Goal: Transaction & Acquisition: Subscribe to service/newsletter

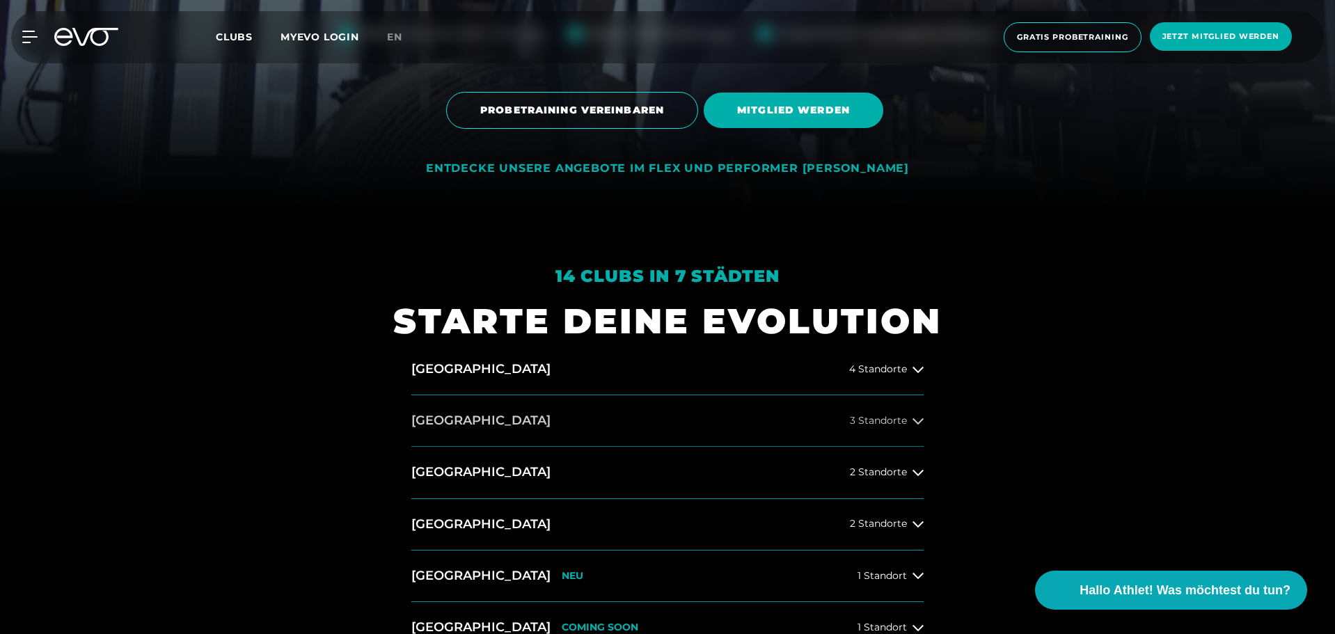
scroll to position [487, 0]
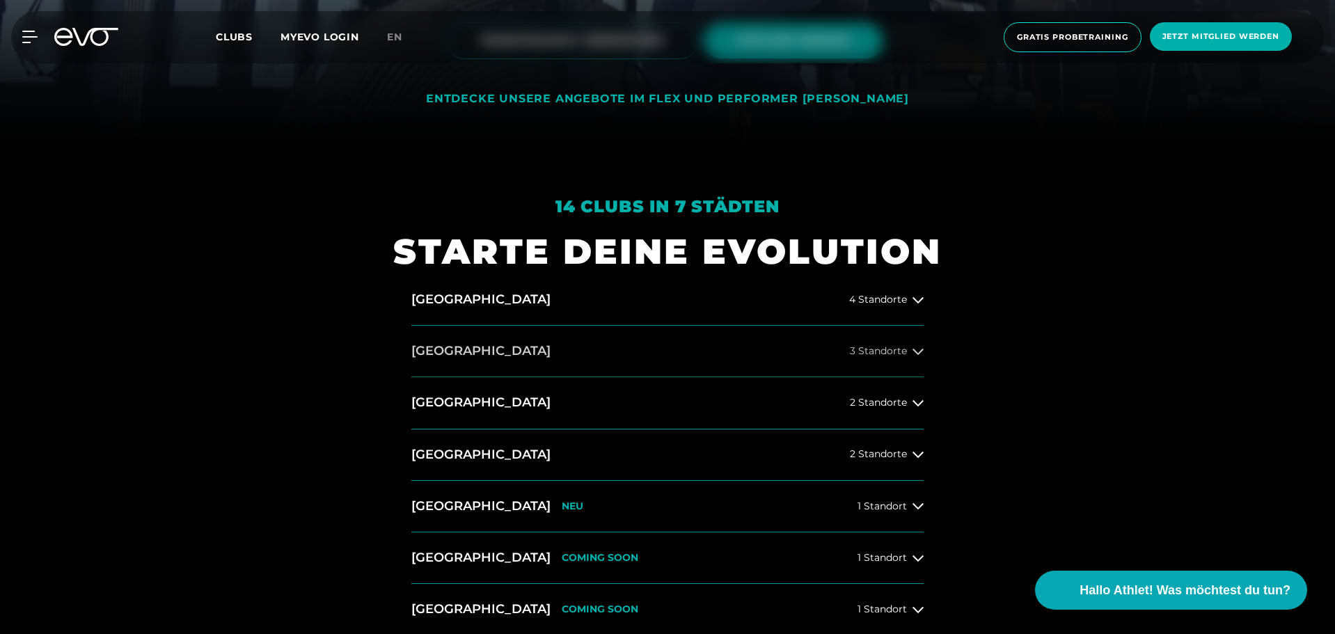
click at [922, 352] on icon at bounding box center [918, 351] width 11 height 11
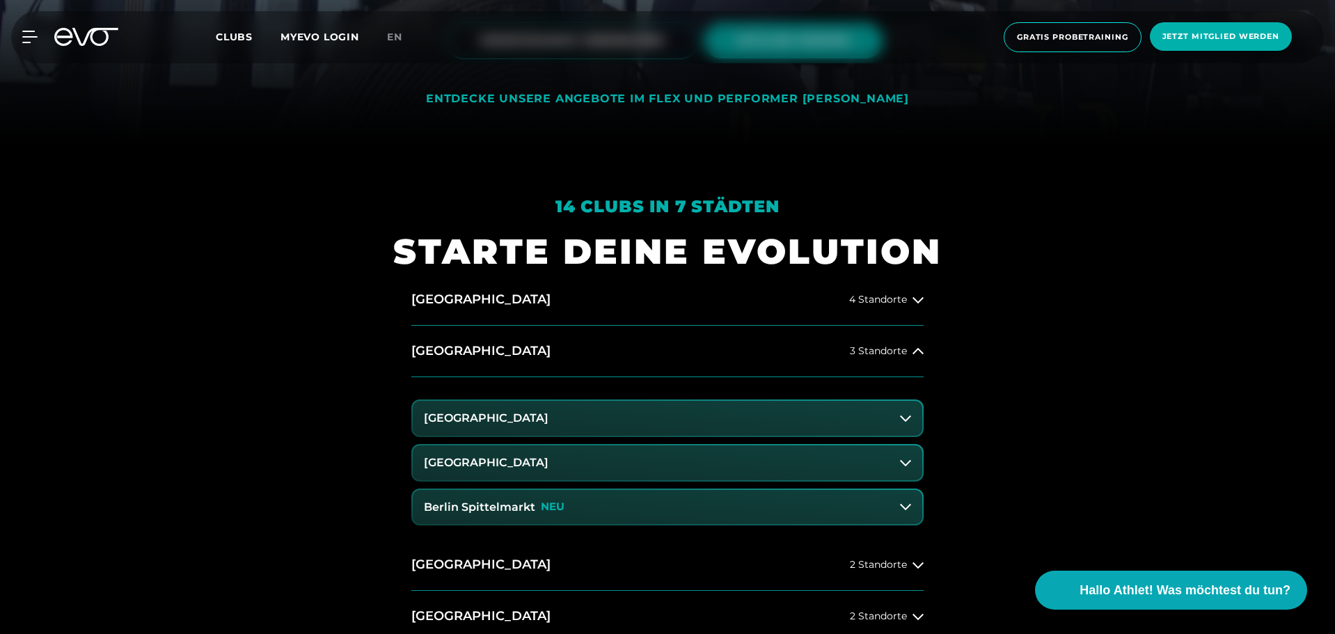
click at [908, 463] on icon at bounding box center [905, 463] width 11 height 6
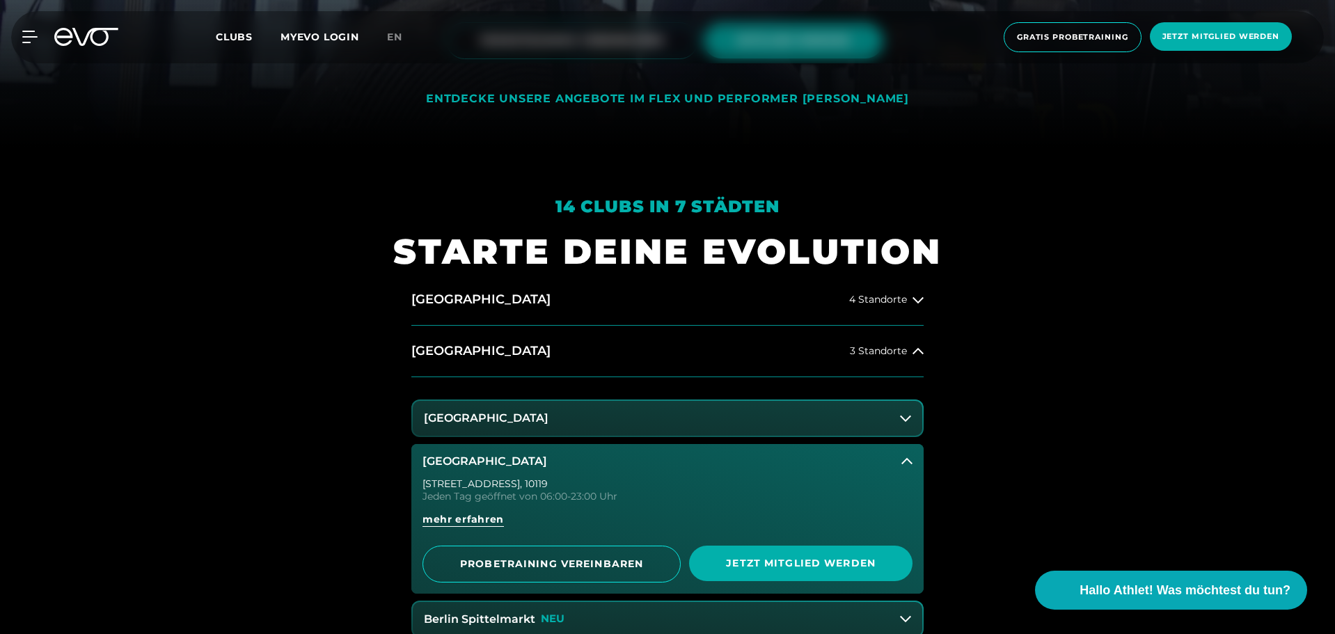
scroll to position [557, 0]
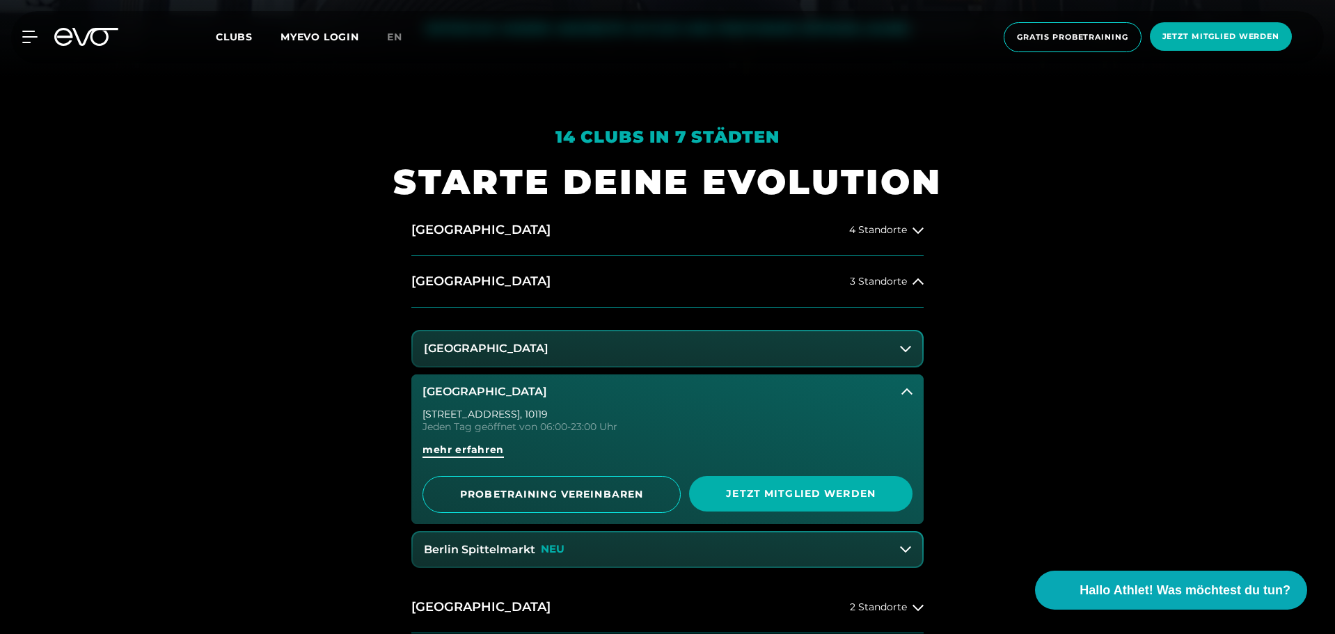
click at [483, 452] on span "mehr erfahren" at bounding box center [463, 450] width 81 height 15
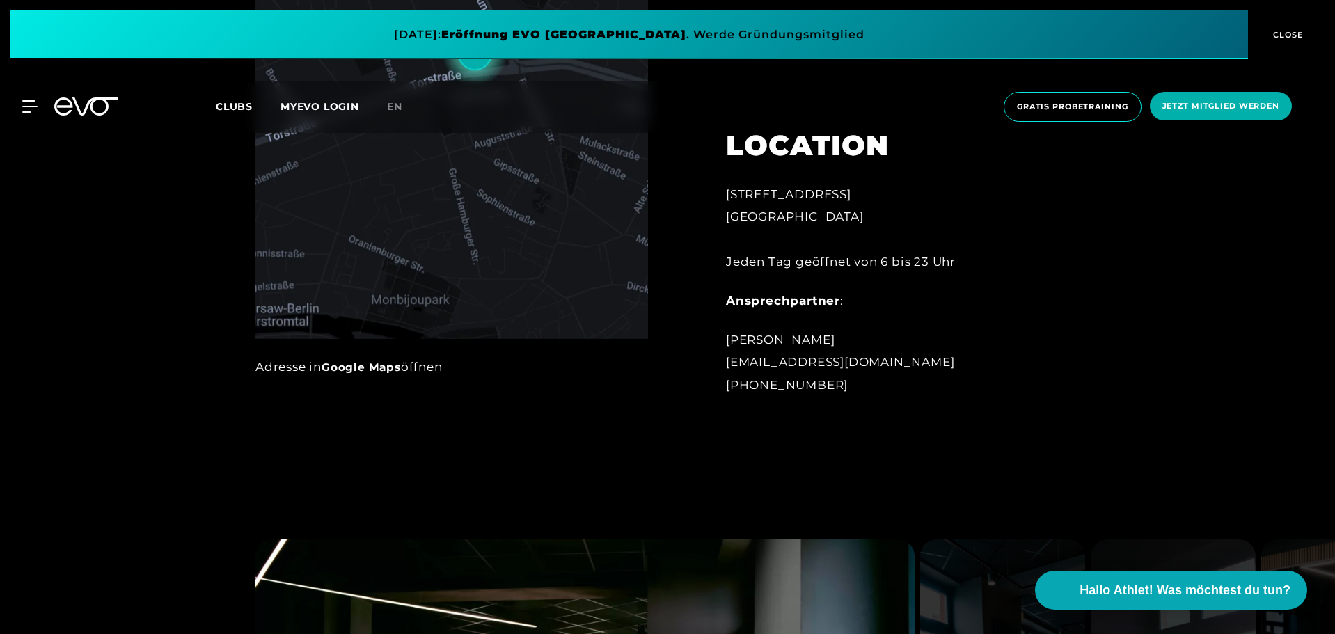
scroll to position [835, 0]
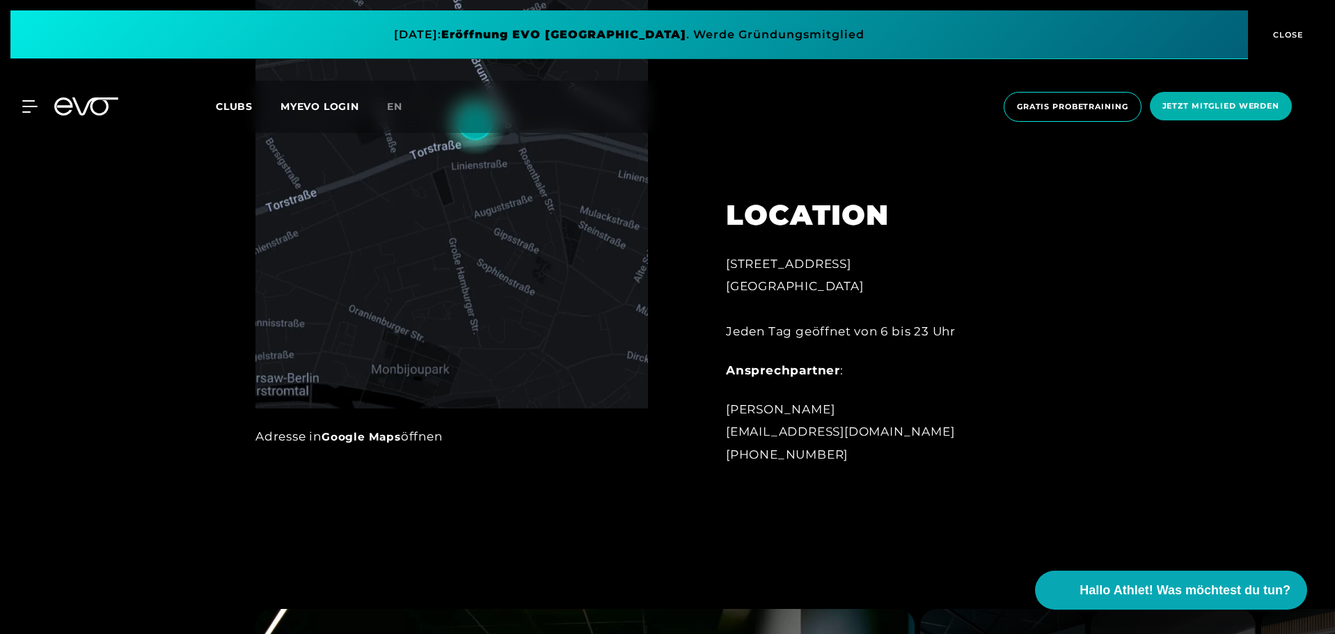
click at [365, 435] on link "Google Maps" at bounding box center [361, 436] width 79 height 13
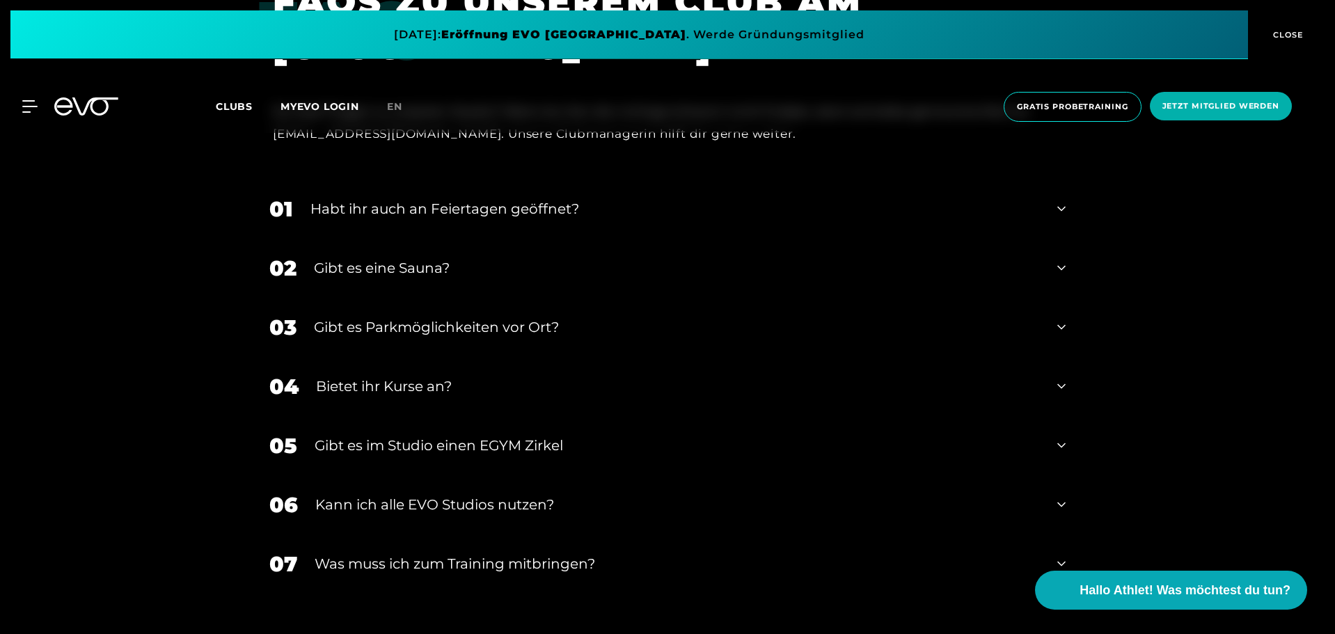
scroll to position [5221, 0]
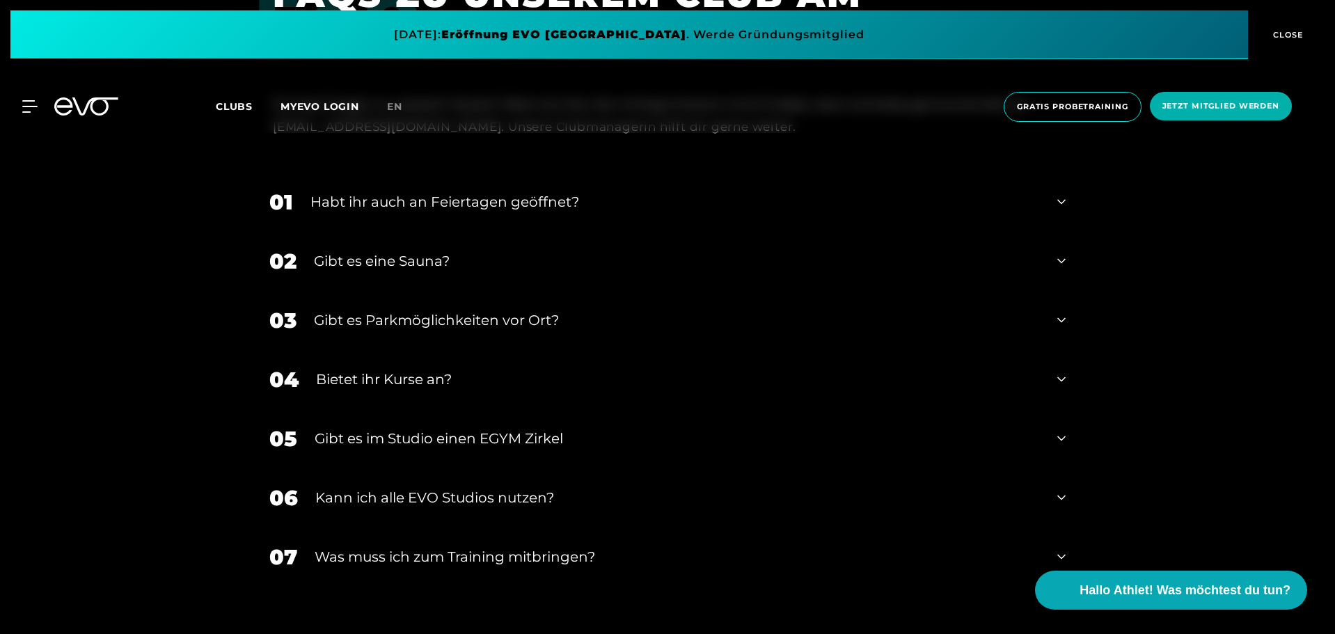
click at [1040, 253] on div "02 Gibt es eine Sauna?" at bounding box center [667, 261] width 824 height 59
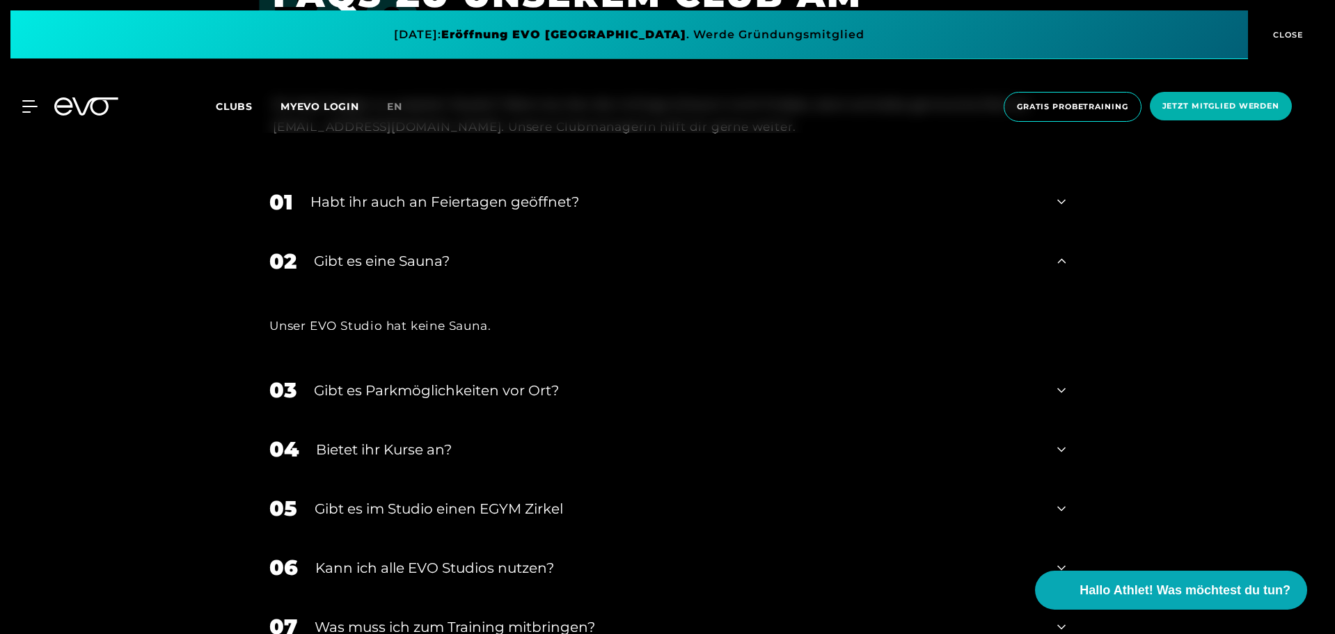
click at [1046, 255] on div "02 Gibt es eine Sauna?" at bounding box center [667, 261] width 824 height 59
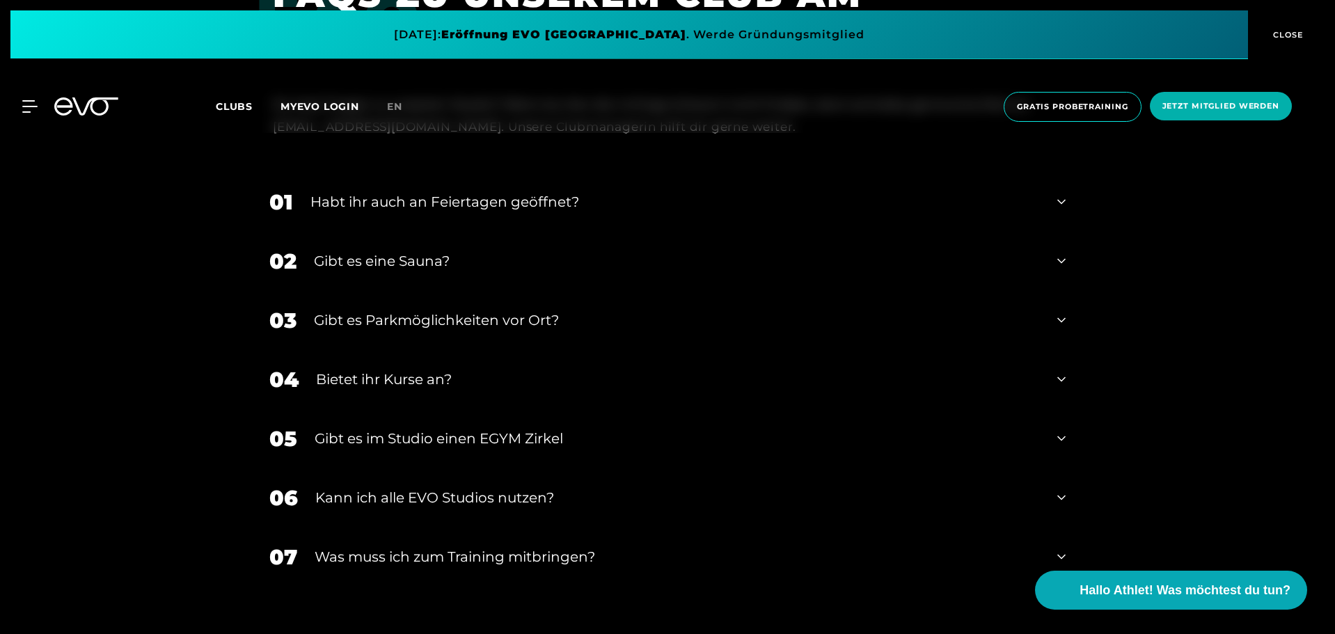
scroll to position [5290, 0]
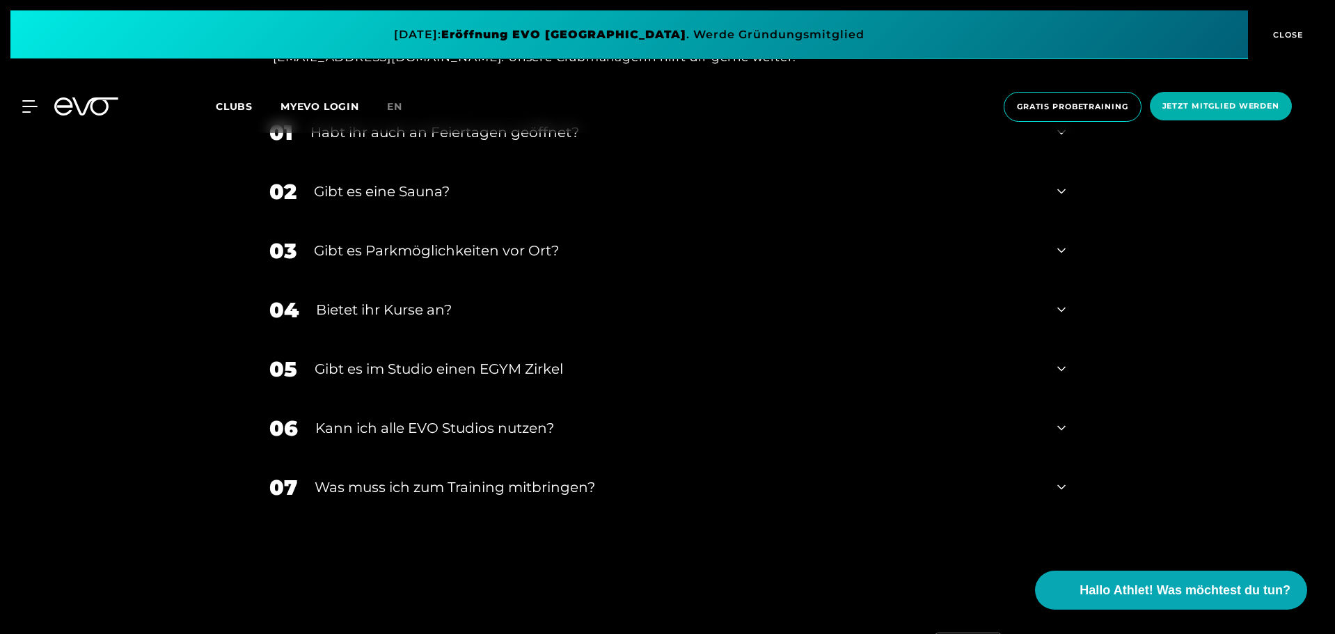
click at [536, 434] on div "Kann ich alle EVO Studios nutzen?" at bounding box center [677, 428] width 725 height 21
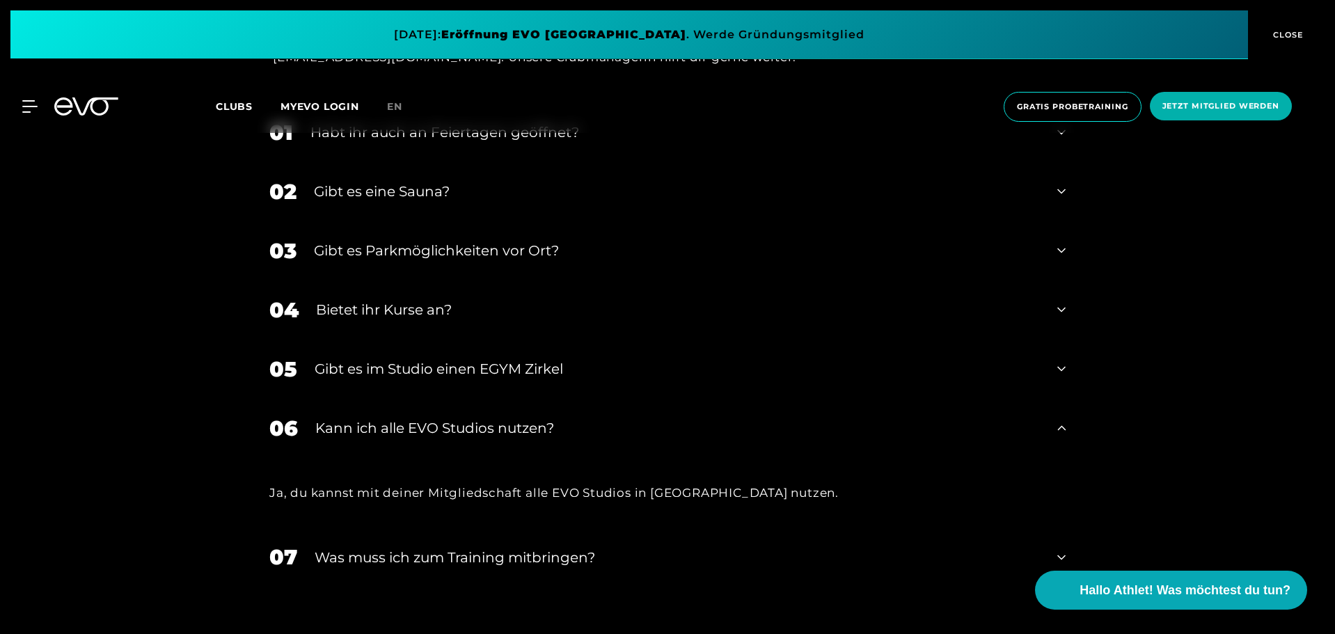
click at [536, 434] on div "Kann ich alle EVO Studios nutzen?" at bounding box center [677, 428] width 725 height 21
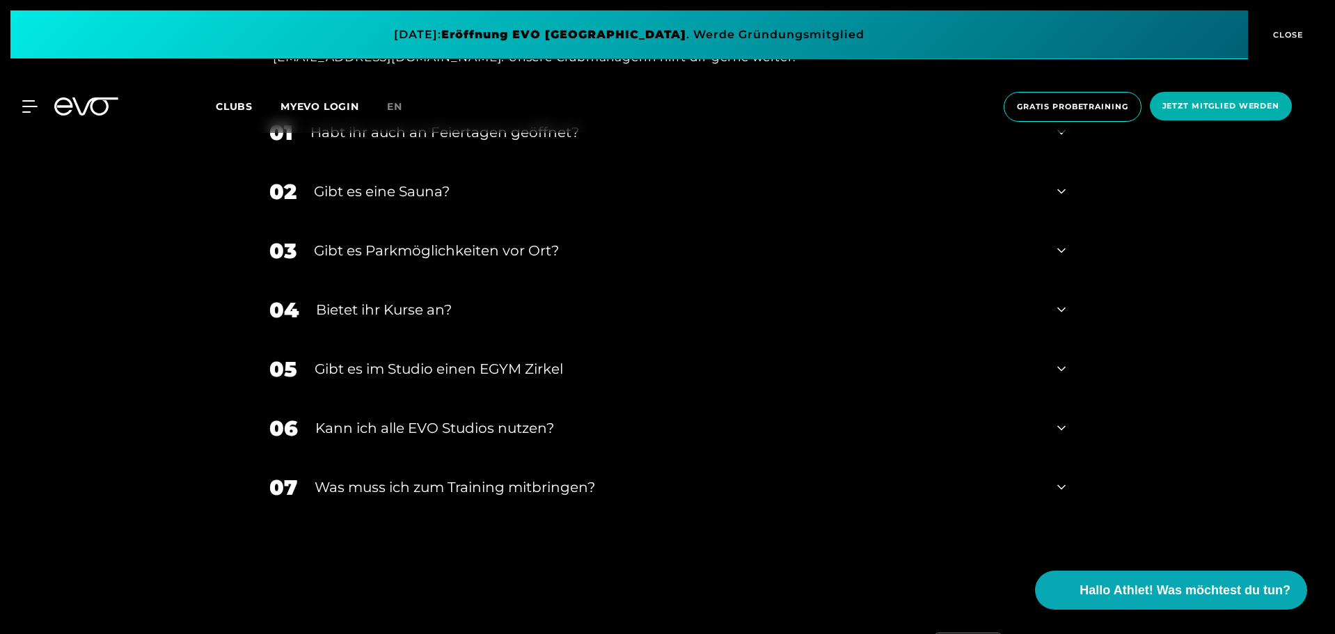
click at [535, 484] on div "Was muss ich zum Training mitbringen?" at bounding box center [677, 487] width 725 height 21
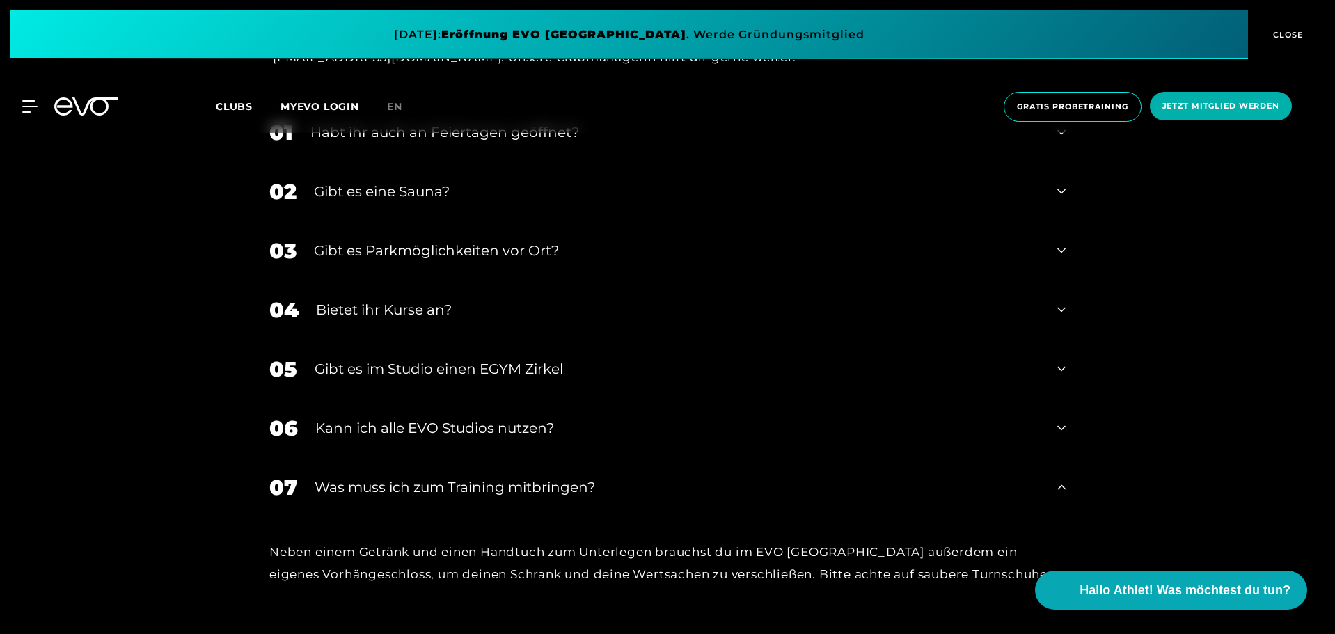
click at [535, 484] on div "Was muss ich zum Training mitbringen?" at bounding box center [677, 487] width 725 height 21
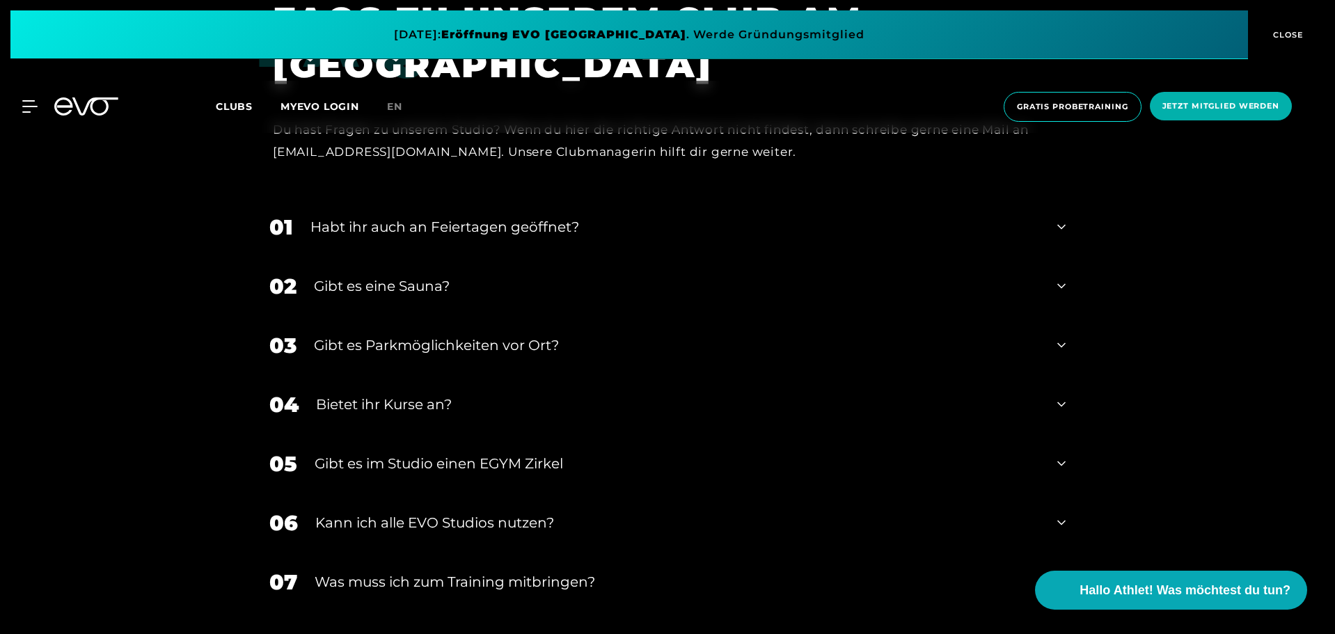
scroll to position [5126, 0]
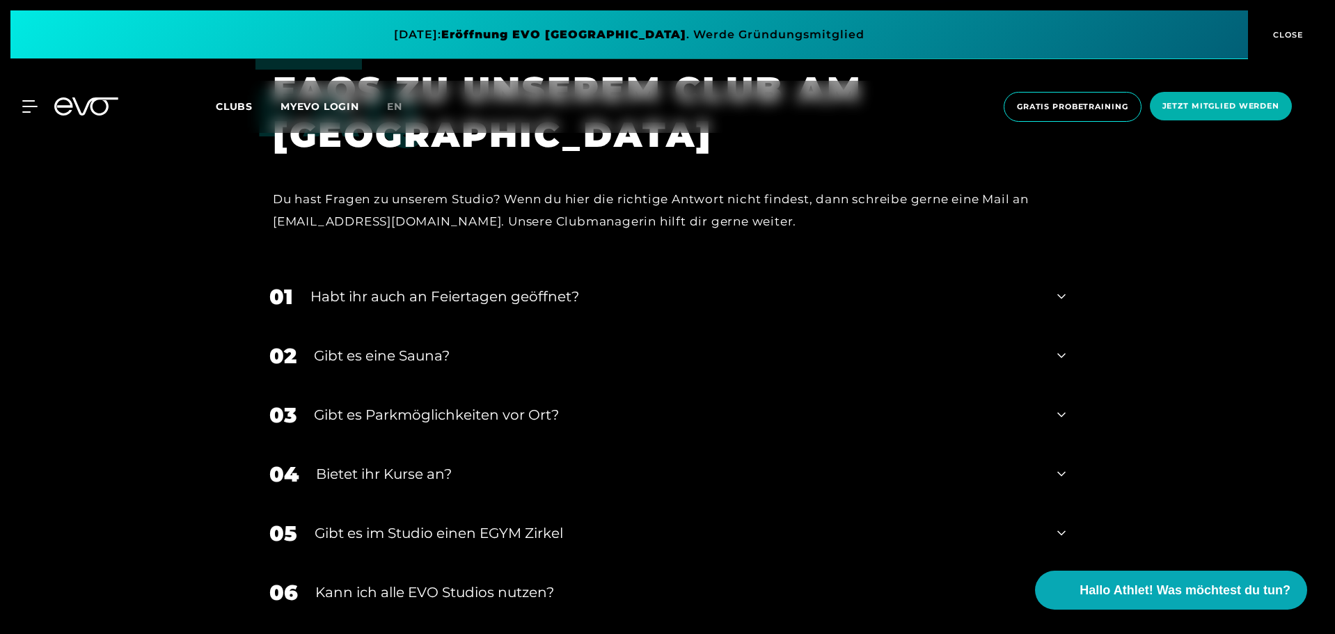
click at [546, 300] on div "Habt ihr auch an Feiertagen geöffnet?" at bounding box center [674, 296] width 729 height 21
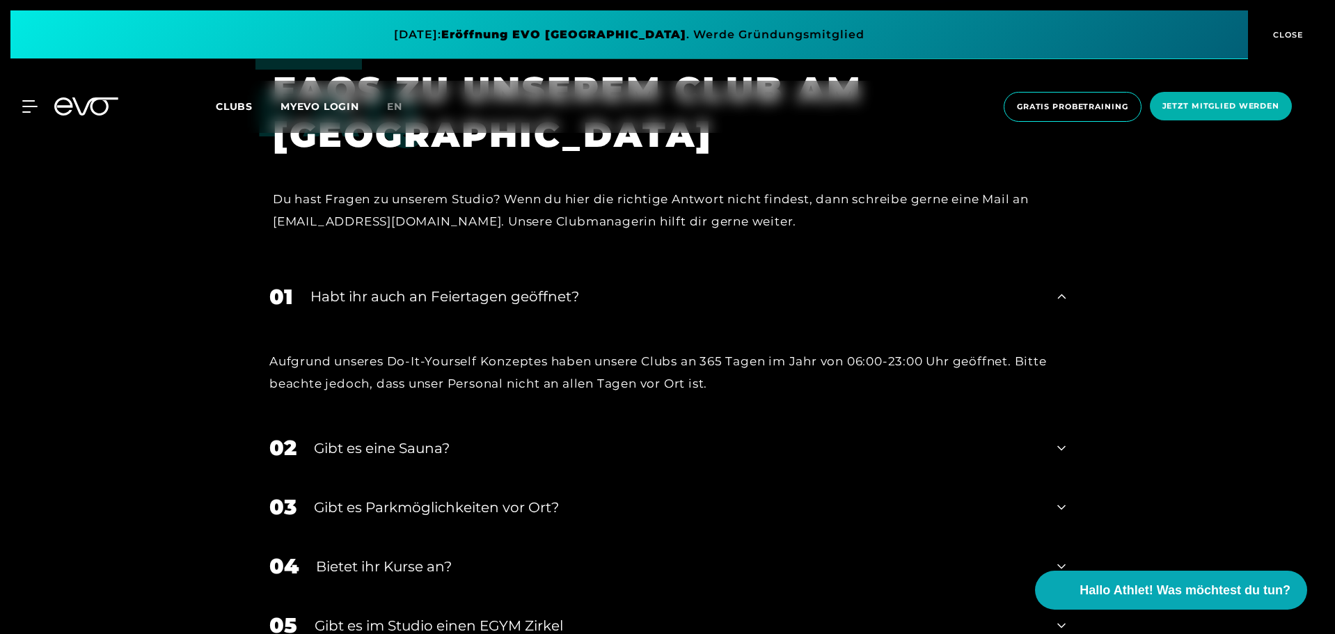
click at [546, 300] on div "Habt ihr auch an Feiertagen geöffnet?" at bounding box center [674, 296] width 729 height 21
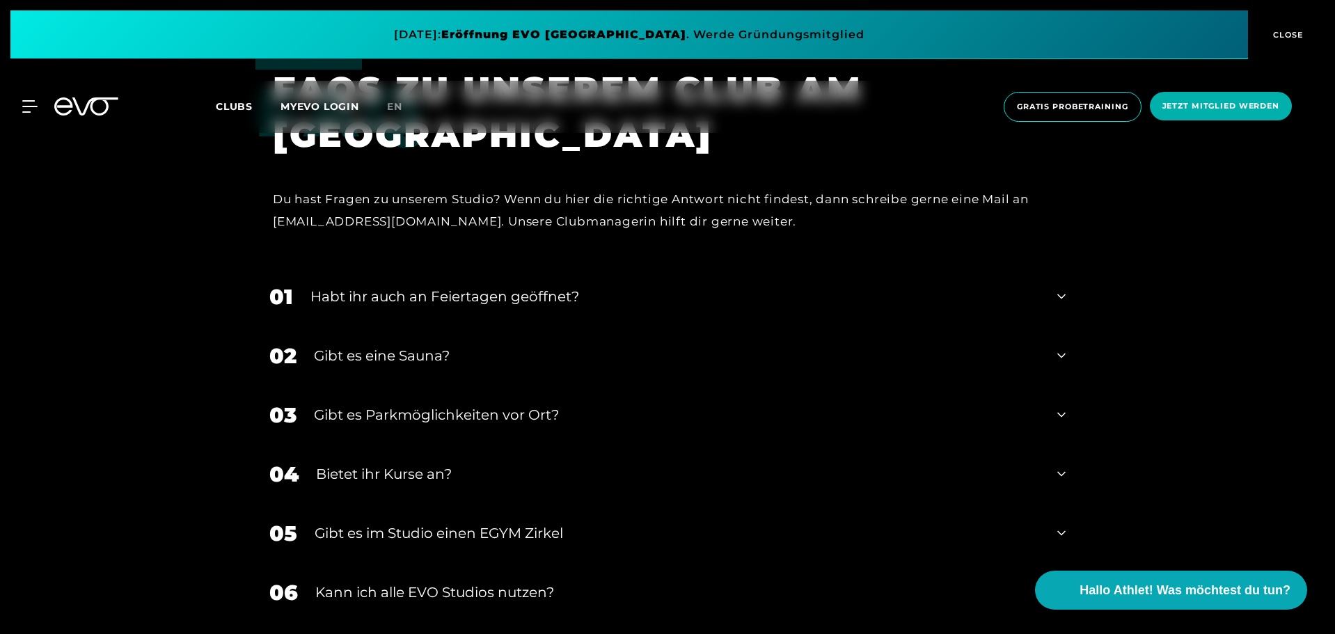
click at [414, 346] on div "Gibt es eine Sauna?" at bounding box center [677, 355] width 726 height 21
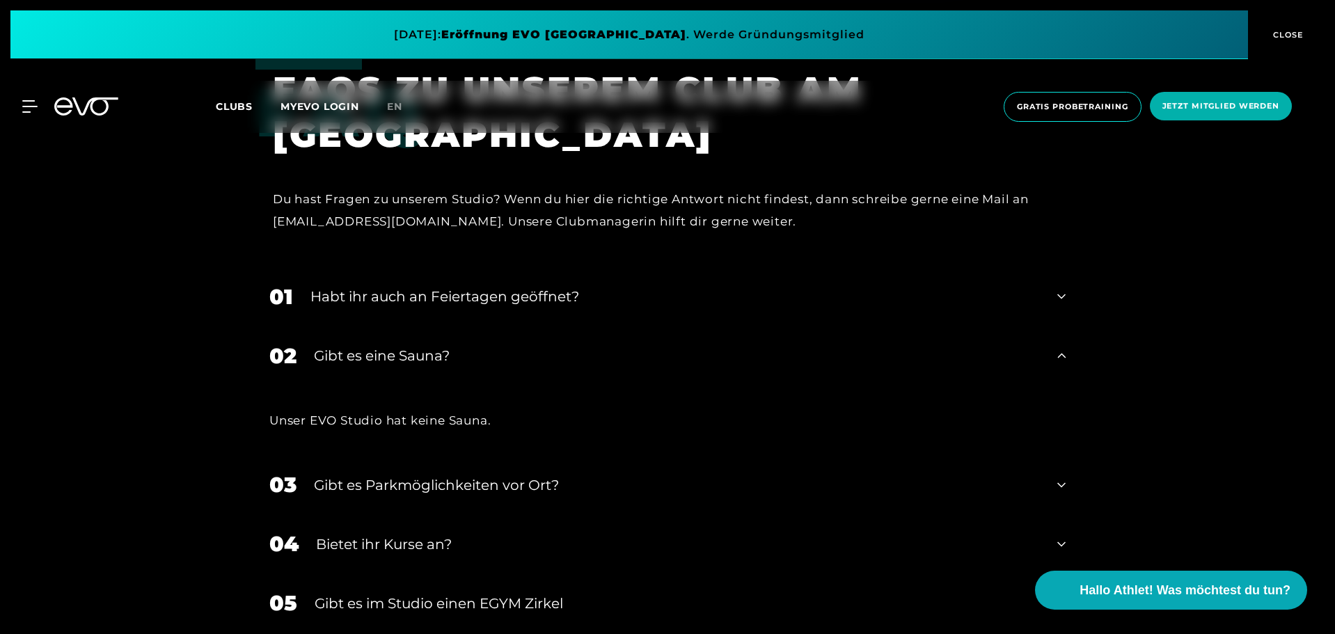
click at [411, 350] on div "Gibt es eine Sauna?" at bounding box center [677, 355] width 726 height 21
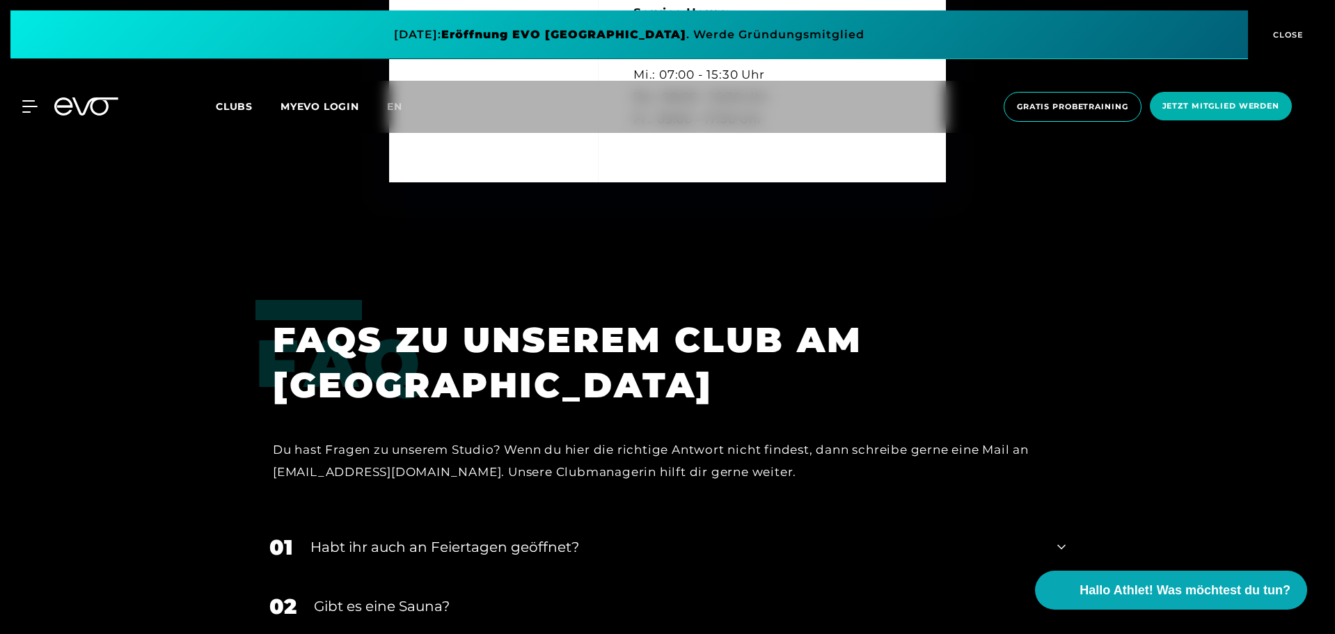
scroll to position [4639, 0]
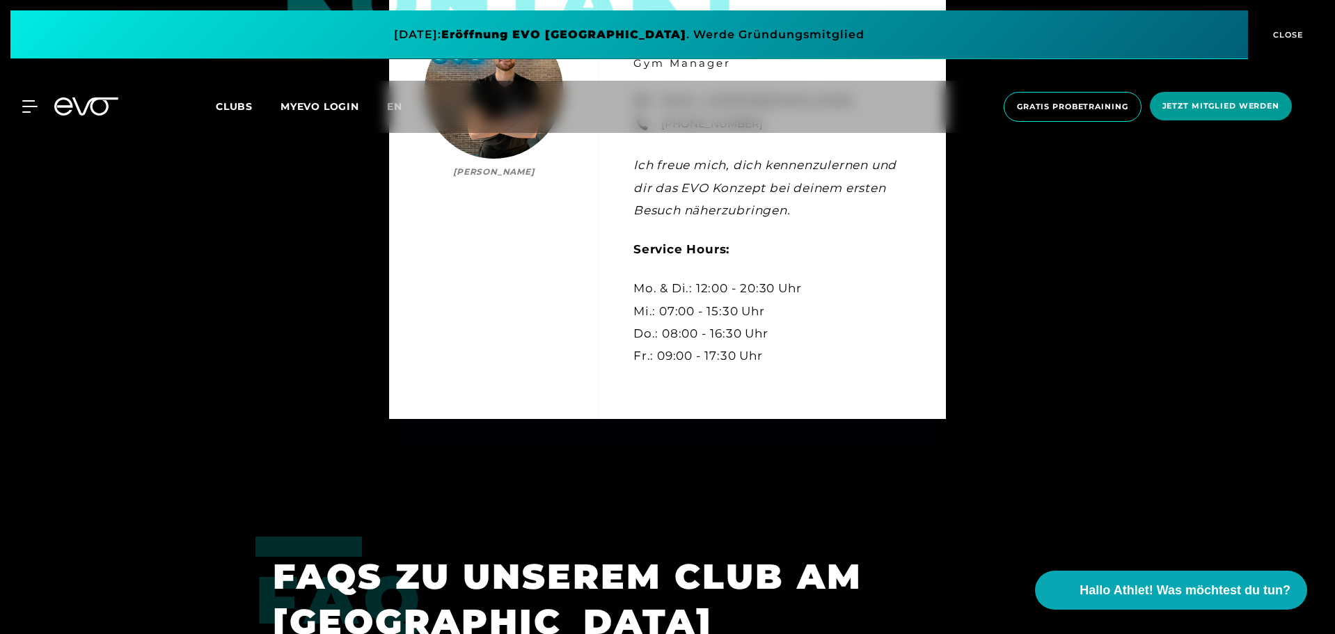
click at [1171, 120] on span "Jetzt Mitglied werden" at bounding box center [1221, 106] width 142 height 29
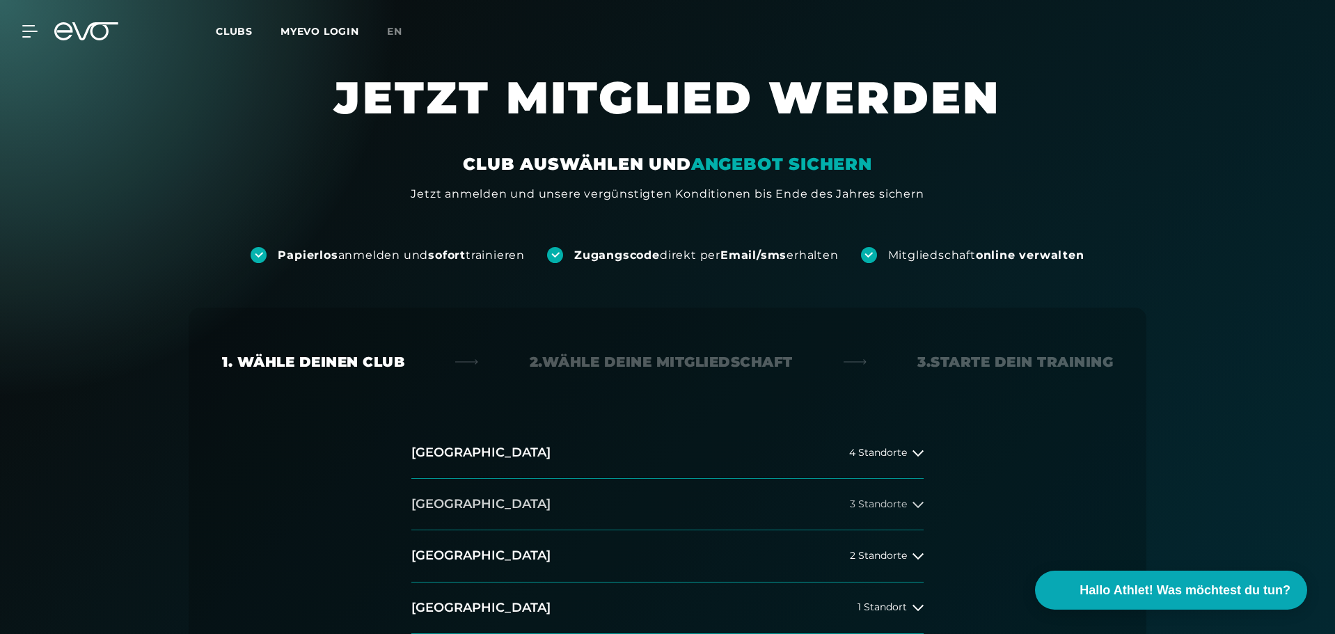
click at [885, 495] on button "[GEOGRAPHIC_DATA] 3 Standorte" at bounding box center [667, 505] width 512 height 52
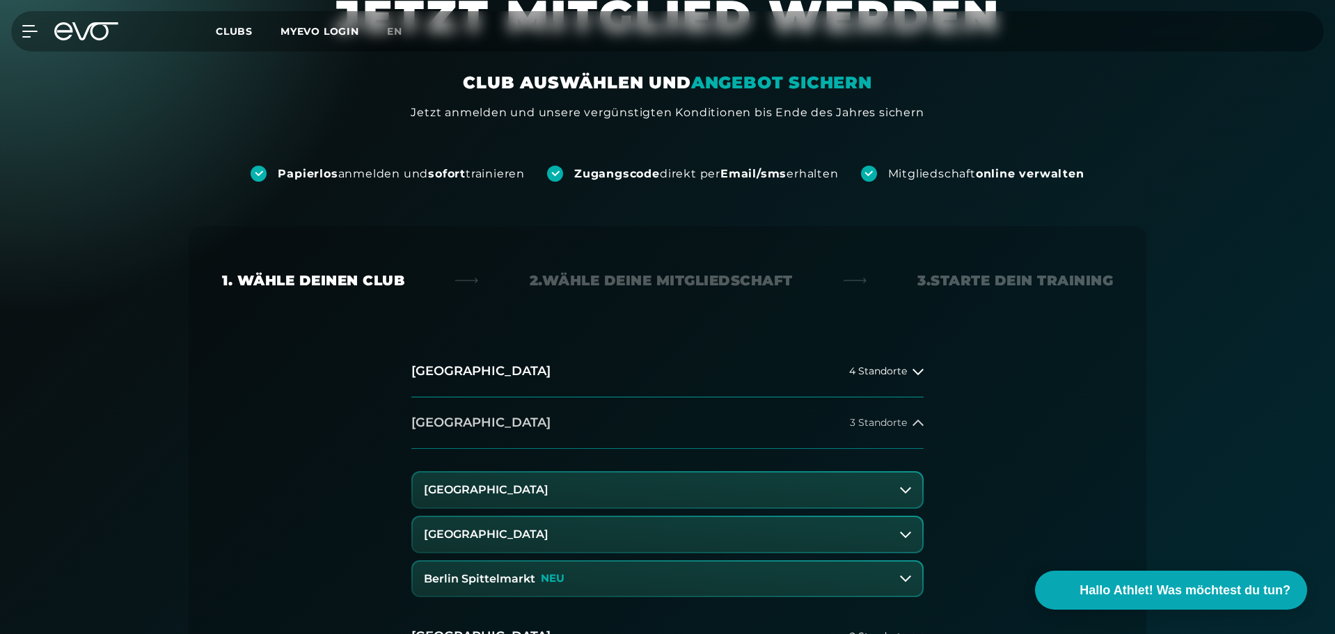
scroll to position [209, 0]
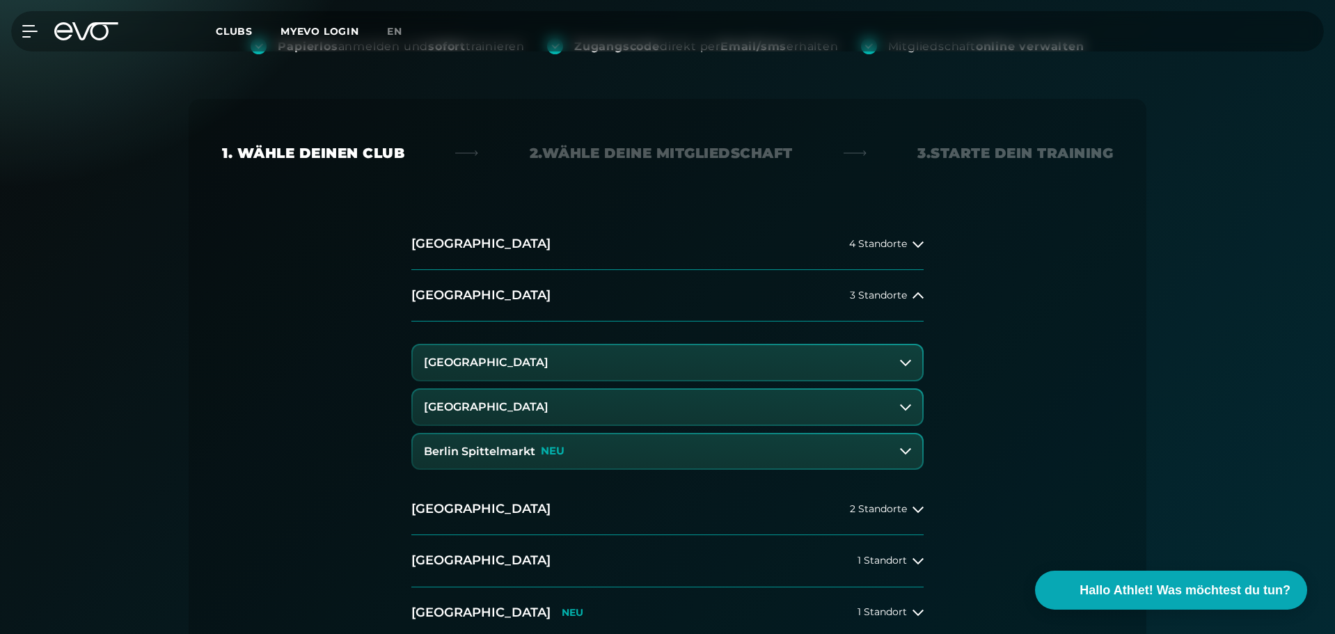
click at [549, 412] on h3 "[GEOGRAPHIC_DATA]" at bounding box center [486, 407] width 125 height 13
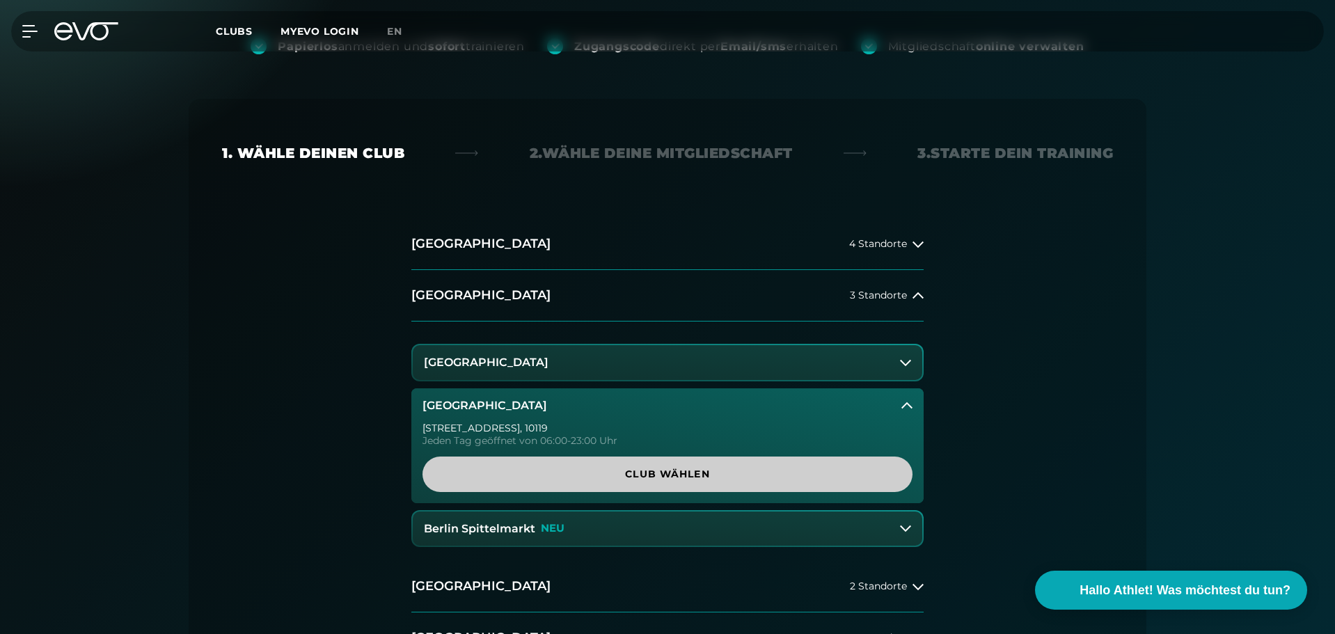
click at [657, 475] on span "Club wählen" at bounding box center [667, 474] width 423 height 15
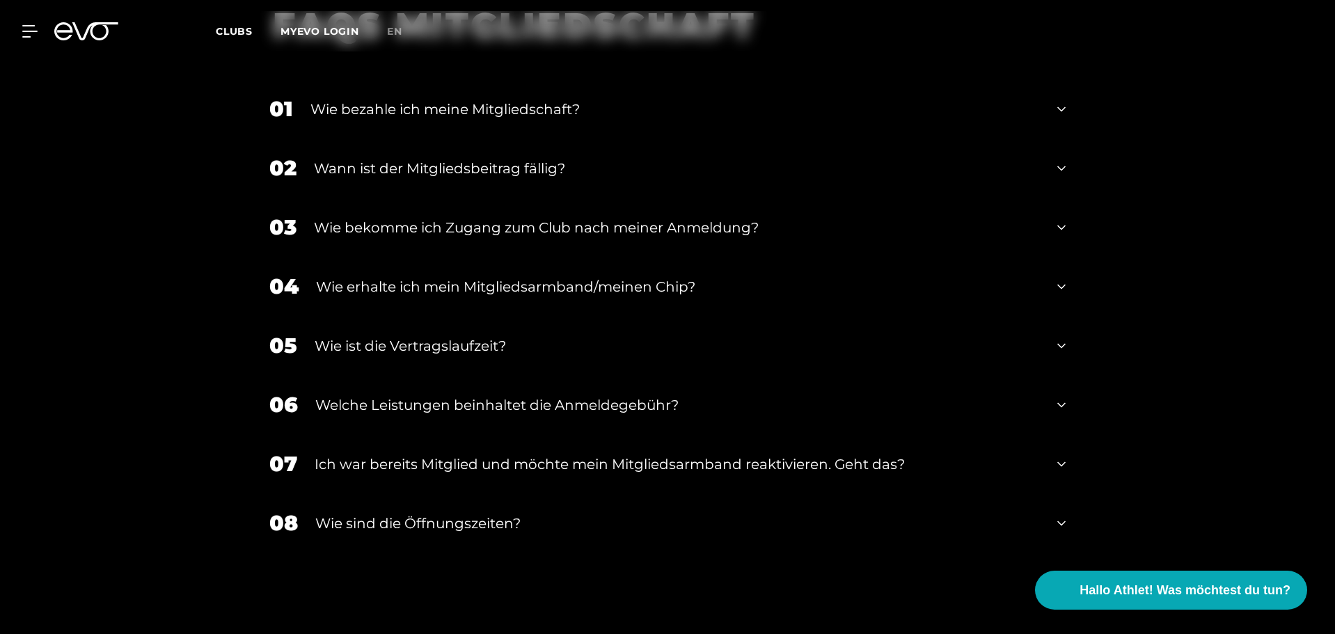
scroll to position [2466, 0]
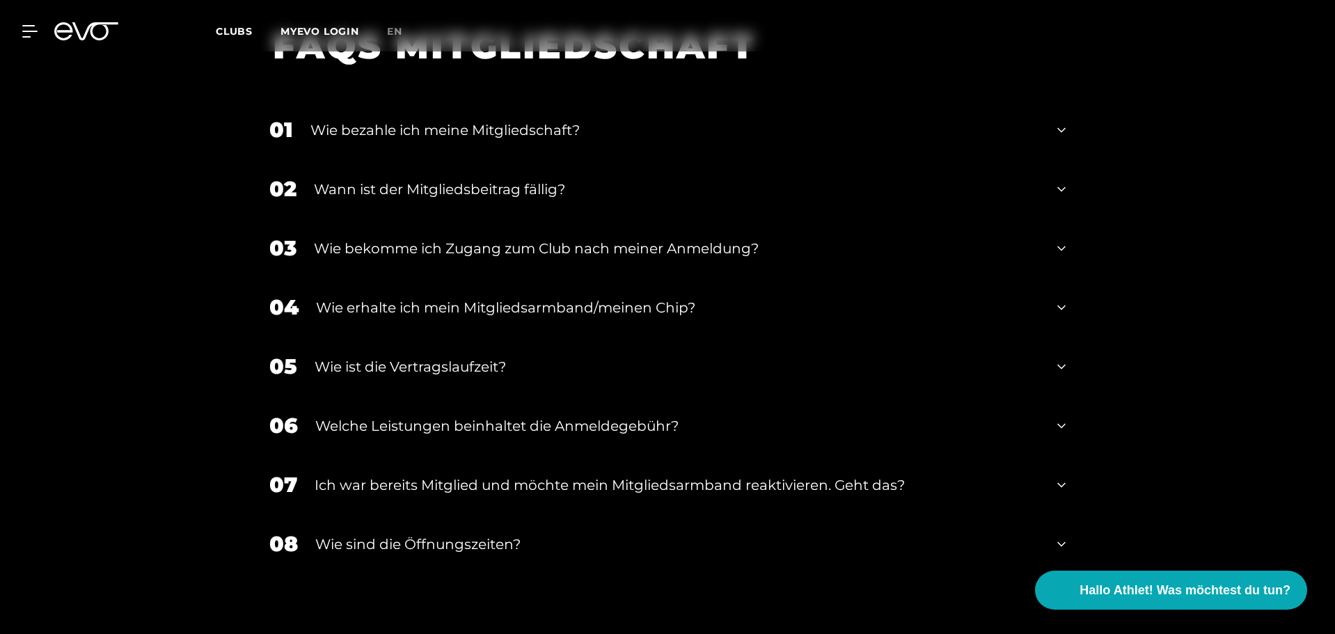
click at [450, 297] on div "Wie erhalte ich mein Mitgliedsarmband/meinen Chip?" at bounding box center [678, 307] width 724 height 21
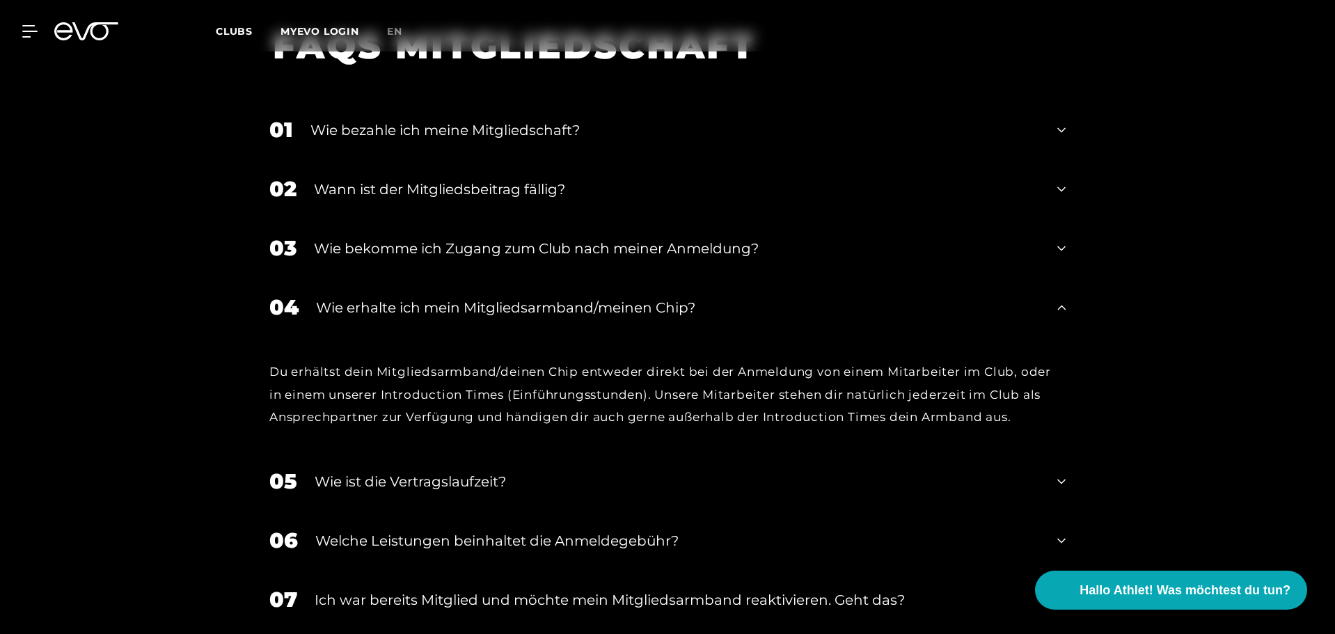
click at [494, 242] on div "03 Wie bekomme ich Zugang zum Club nach meiner Anmeldung?" at bounding box center [667, 248] width 824 height 59
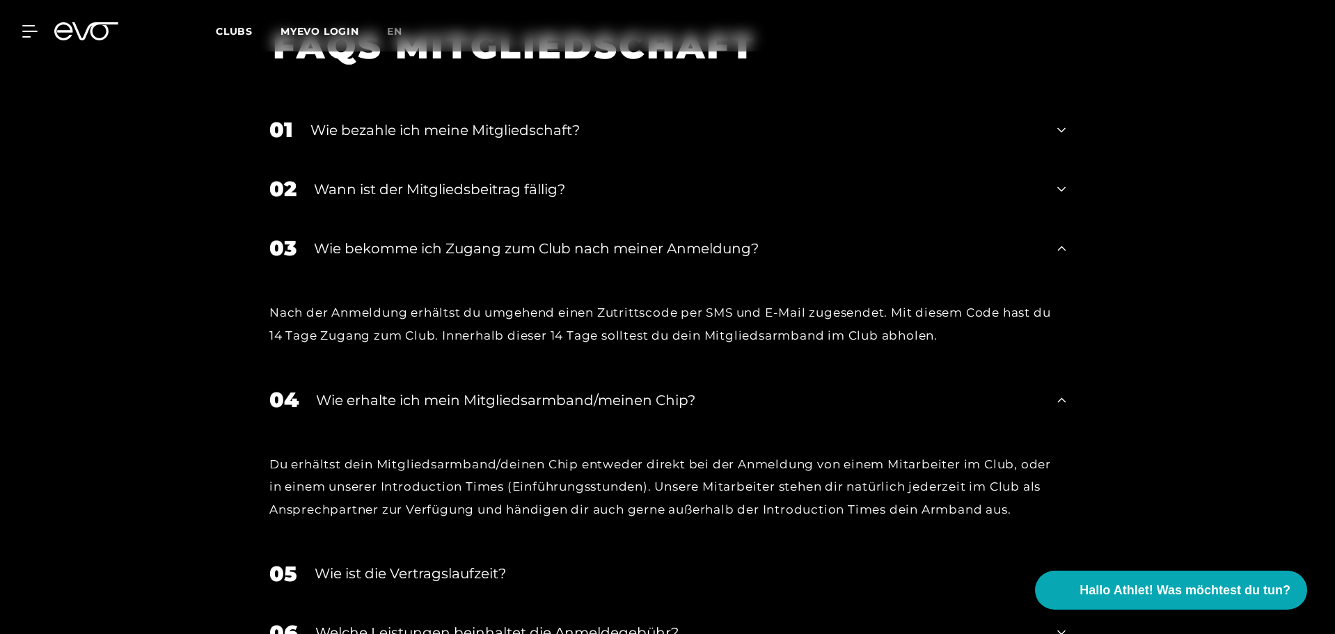
click at [514, 179] on div "Wann ist der Mitgliedsbeitrag fällig?" at bounding box center [677, 189] width 726 height 21
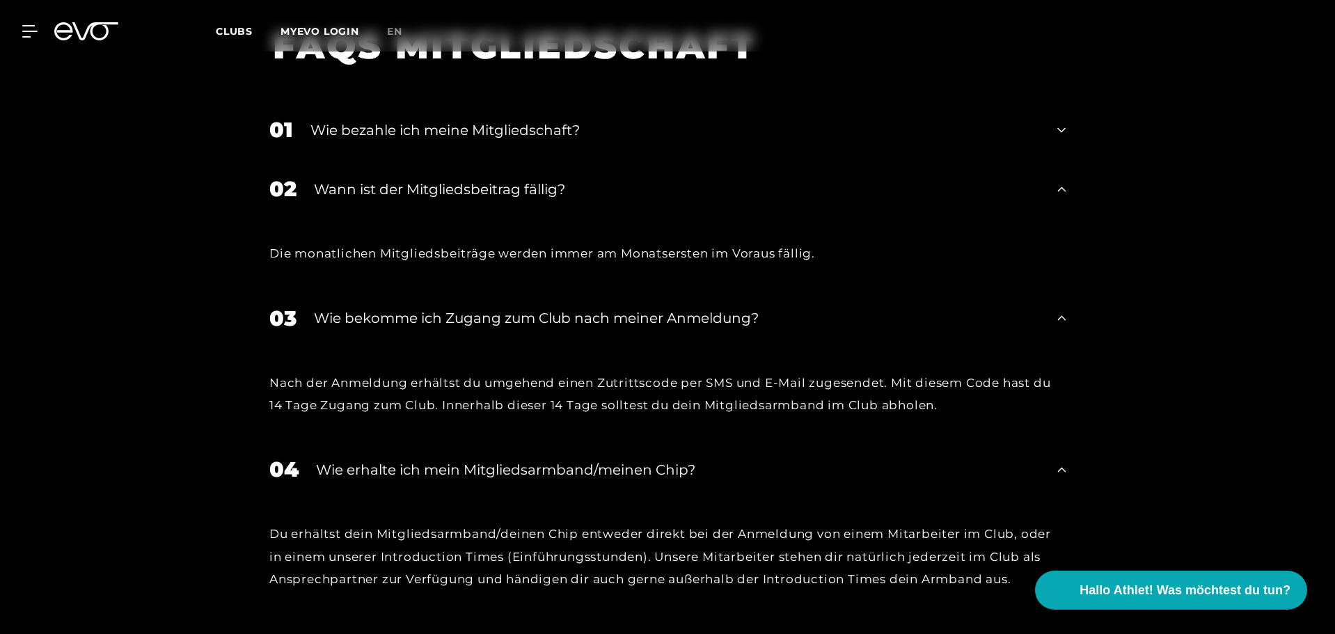
click at [514, 120] on div "Wie bezahle ich meine Mitgliedschaft?" at bounding box center [674, 130] width 729 height 21
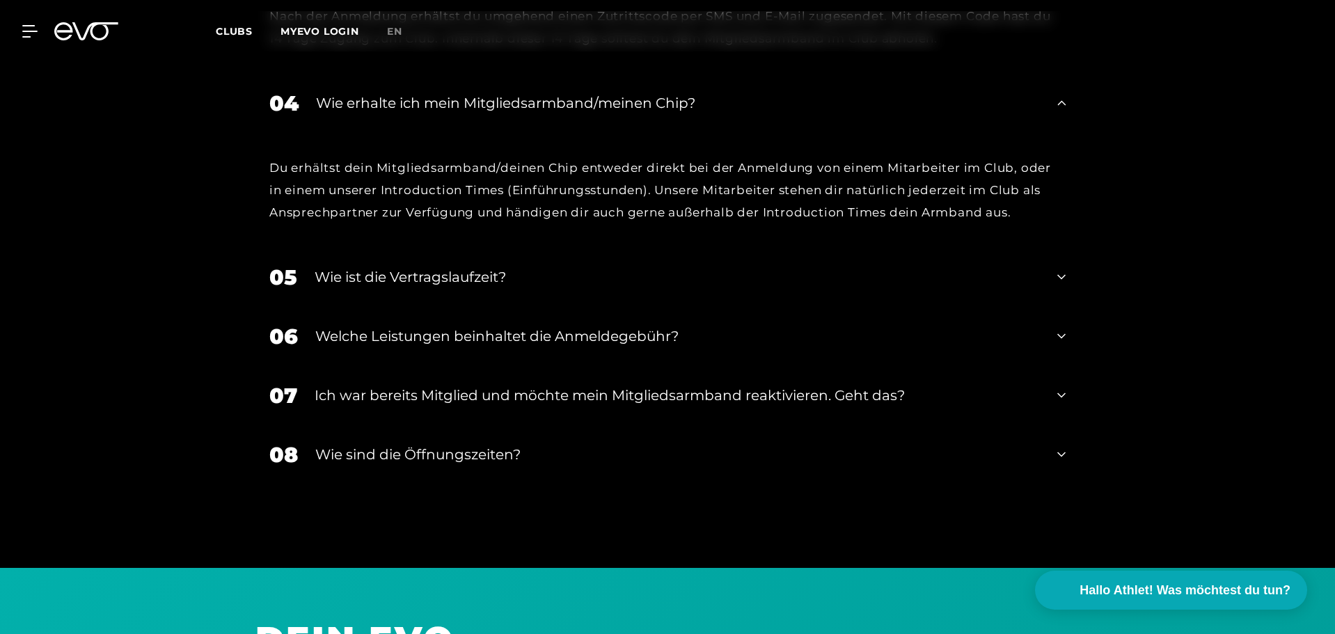
scroll to position [2953, 0]
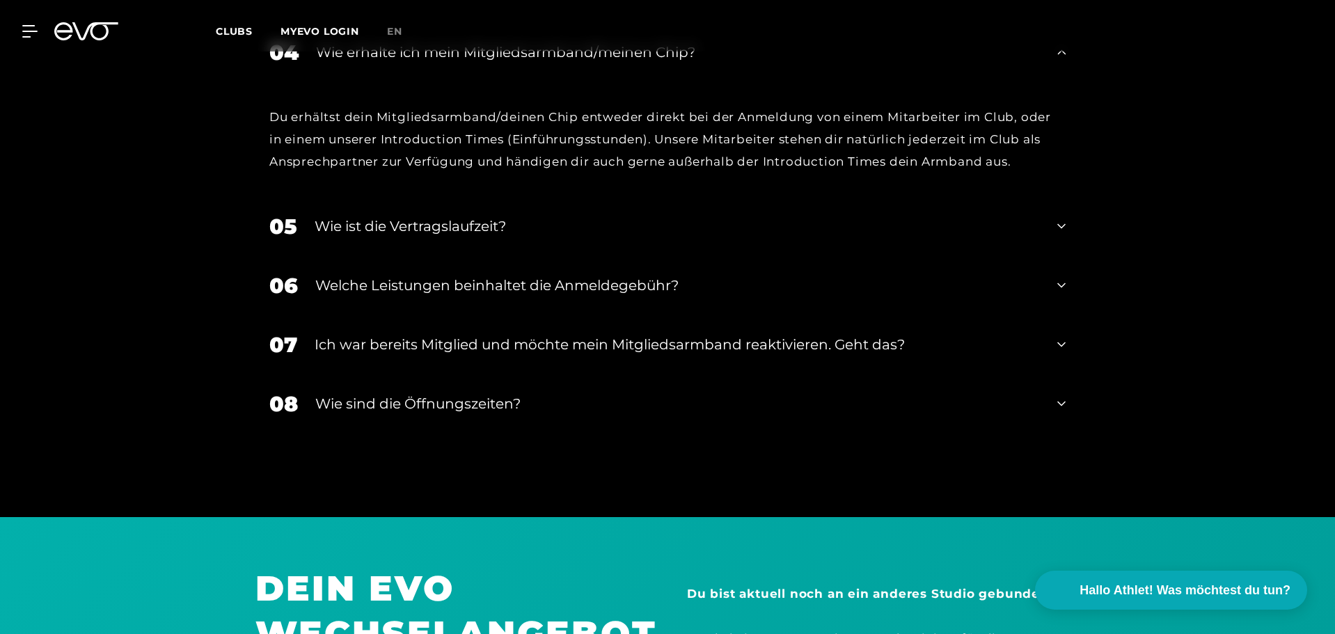
click at [535, 334] on div "Ich war bereits Mitglied und möchte mein Mitgliedsarmband reaktivieren. Geht da…" at bounding box center [677, 344] width 725 height 21
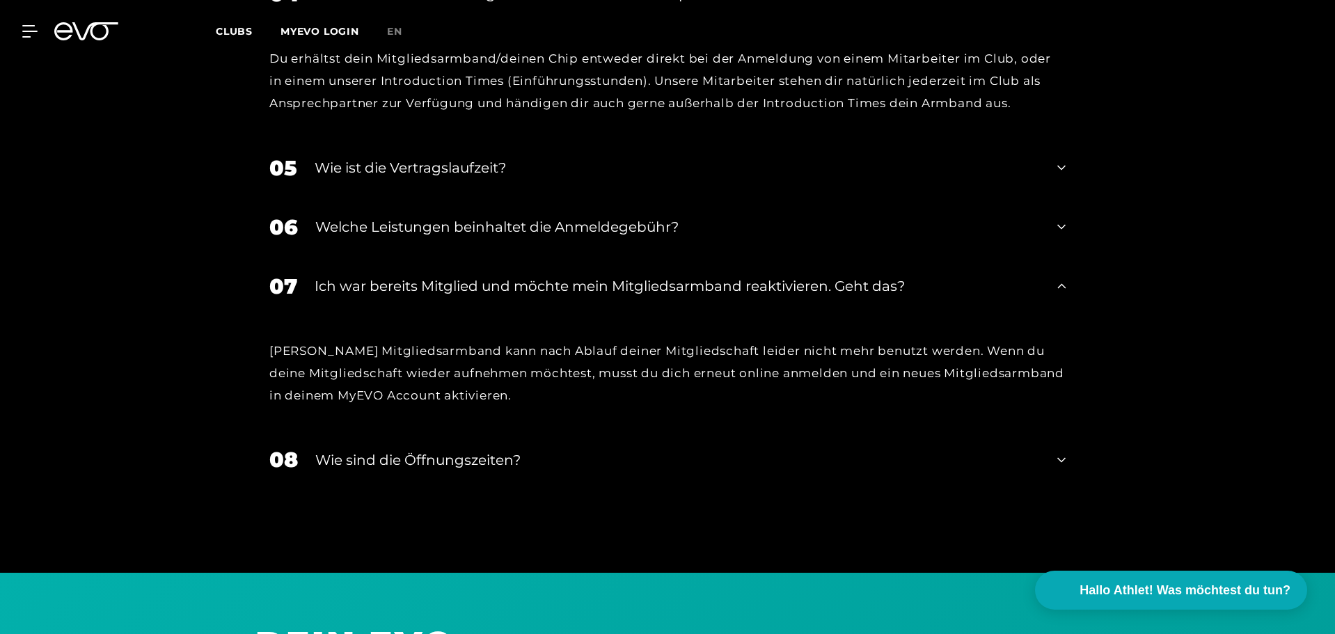
scroll to position [3092, 0]
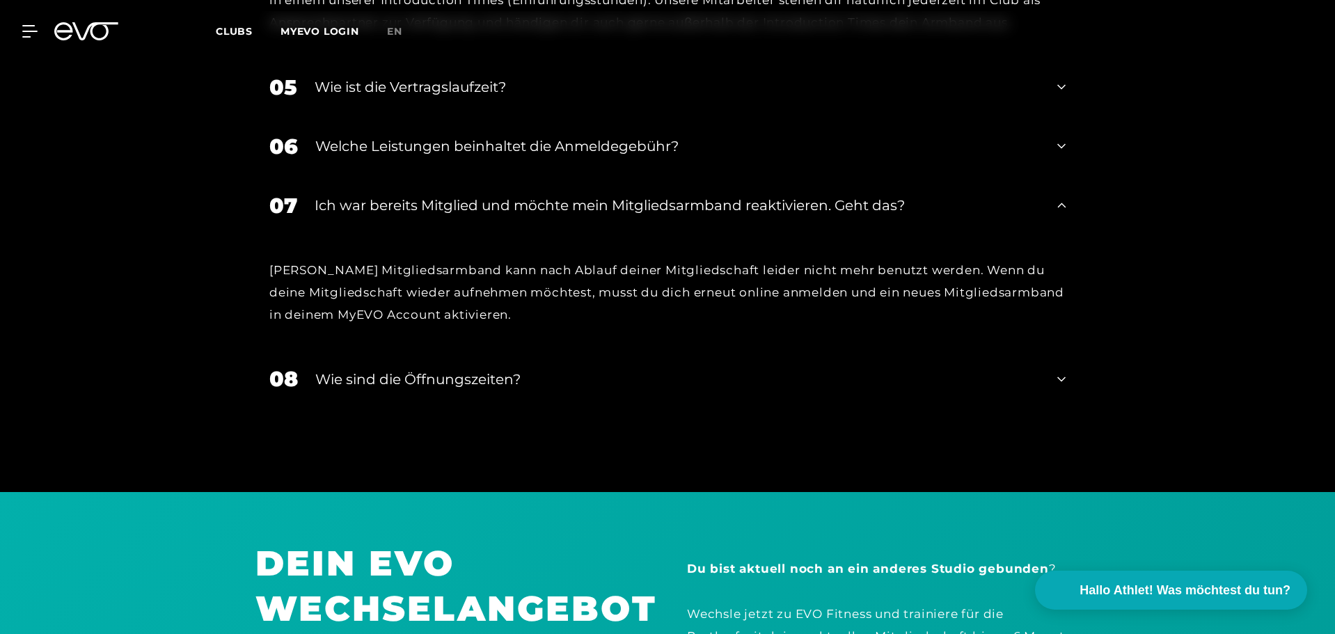
click at [491, 369] on div "Wie sind die Öffnungszeiten?" at bounding box center [677, 379] width 725 height 21
